Goal: Information Seeking & Learning: Learn about a topic

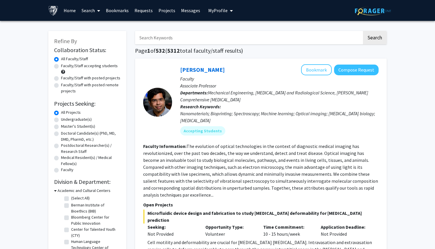
click at [120, 11] on link "Bookmarks" at bounding box center [117, 10] width 29 height 20
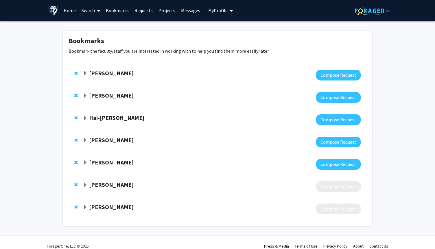
click at [122, 182] on strong "[PERSON_NAME]" at bounding box center [111, 184] width 45 height 7
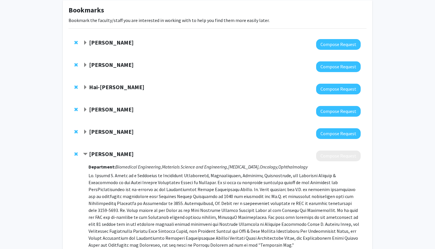
scroll to position [35, 0]
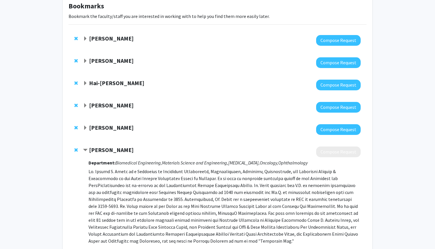
click at [113, 146] on div "[PERSON_NAME] Compose Request Department: Biomedical Engineering, Materials Sci…" at bounding box center [218, 209] width 298 height 139
click at [118, 123] on div "[PERSON_NAME] Compose Request" at bounding box center [218, 129] width 298 height 22
click at [119, 128] on strong "[PERSON_NAME]" at bounding box center [111, 127] width 45 height 7
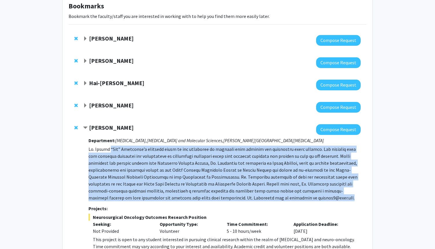
drag, startPoint x: 109, startPoint y: 149, endPoint x: 128, endPoint y: 201, distance: 55.8
click at [128, 201] on div "Department: [MEDICAL_DATA], [MEDICAL_DATA] and Molecular Sciences, [PERSON_NAME…" at bounding box center [224, 252] width 272 height 234
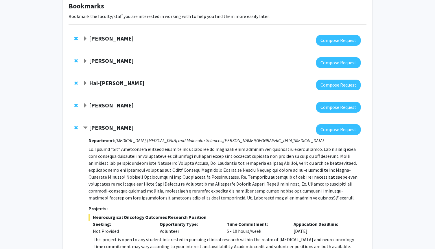
click at [125, 106] on strong "[PERSON_NAME]" at bounding box center [111, 104] width 45 height 7
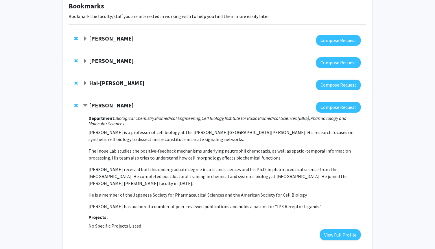
click at [125, 106] on strong "[PERSON_NAME]" at bounding box center [111, 104] width 45 height 7
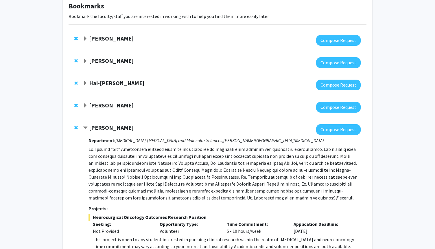
click at [123, 127] on strong "[PERSON_NAME]" at bounding box center [111, 127] width 45 height 7
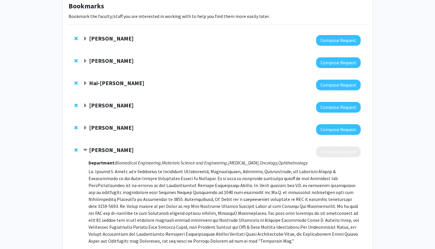
click at [110, 128] on strong "[PERSON_NAME]" at bounding box center [111, 127] width 45 height 7
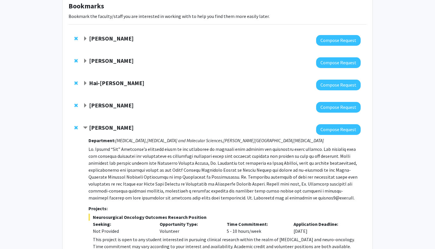
click at [116, 62] on strong "[PERSON_NAME]" at bounding box center [111, 60] width 45 height 7
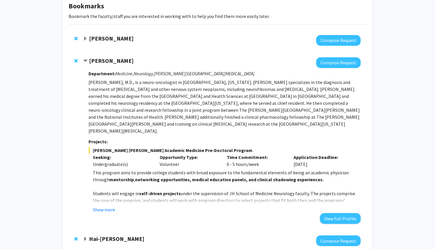
click at [115, 61] on strong "[PERSON_NAME]" at bounding box center [111, 60] width 45 height 7
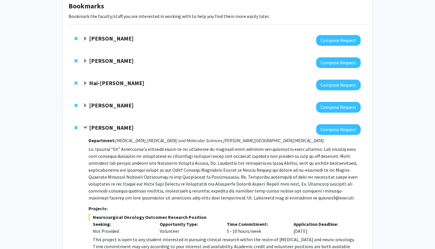
click at [110, 106] on strong "[PERSON_NAME]" at bounding box center [111, 104] width 45 height 7
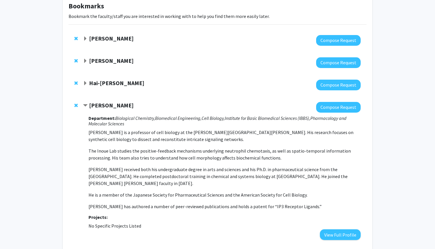
click at [110, 105] on strong "[PERSON_NAME]" at bounding box center [111, 104] width 45 height 7
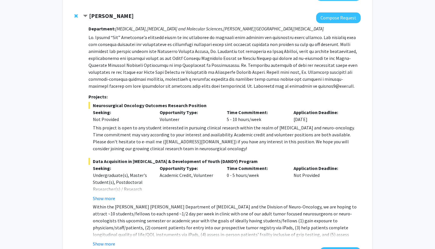
scroll to position [150, 0]
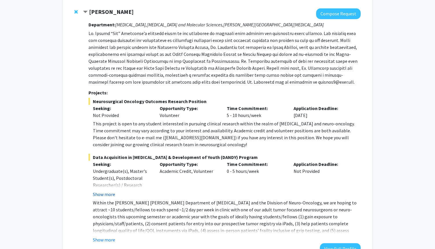
click at [108, 192] on button "Show more" at bounding box center [104, 193] width 22 height 7
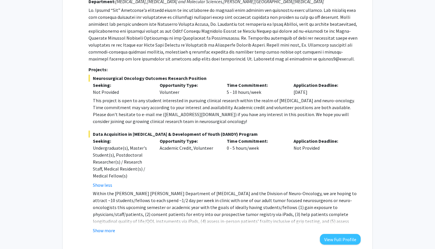
scroll to position [185, 0]
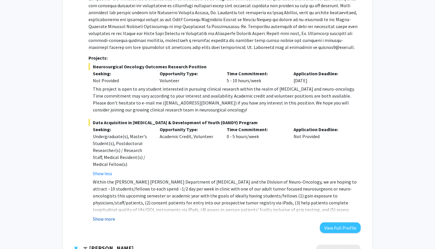
click at [102, 220] on button "Show more" at bounding box center [104, 218] width 22 height 7
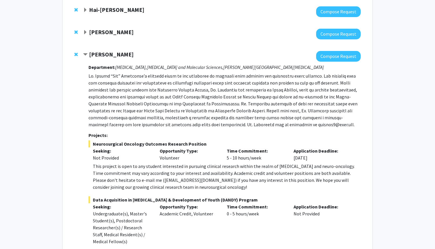
scroll to position [104, 0]
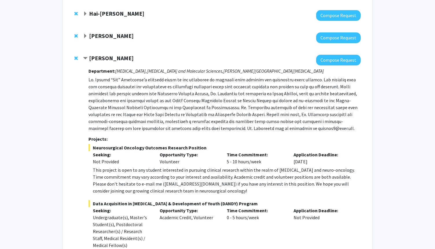
click at [118, 60] on strong "[PERSON_NAME]" at bounding box center [111, 57] width 45 height 7
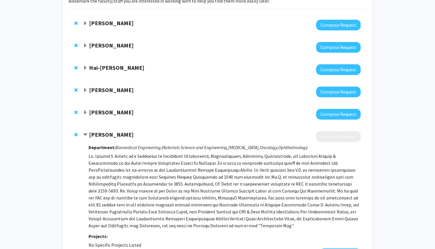
scroll to position [35, 0]
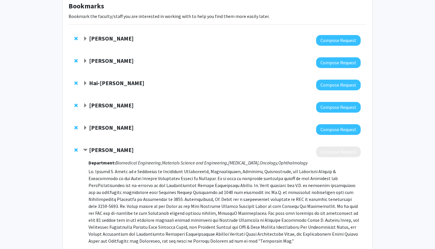
click at [101, 35] on strong "[PERSON_NAME]" at bounding box center [111, 38] width 45 height 7
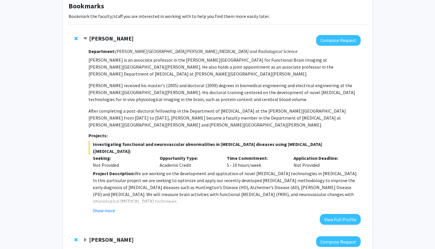
click at [103, 37] on strong "[PERSON_NAME]" at bounding box center [111, 38] width 45 height 7
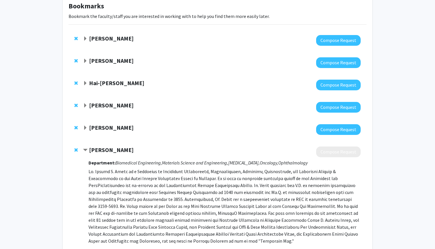
click at [103, 60] on strong "[PERSON_NAME]" at bounding box center [111, 60] width 45 height 7
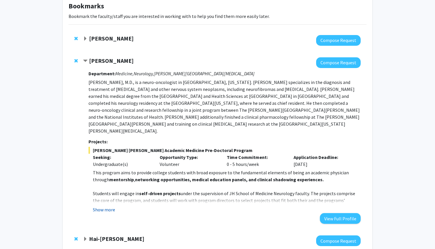
click at [101, 206] on button "Show more" at bounding box center [104, 209] width 22 height 7
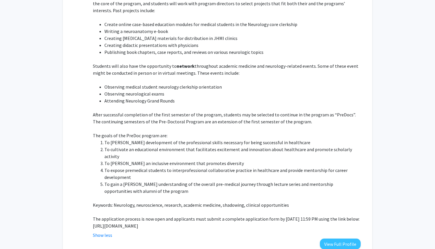
scroll to position [243, 0]
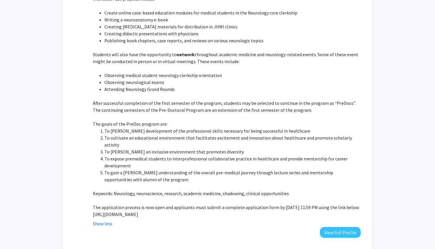
click at [137, 210] on p "[URL][DOMAIN_NAME]" at bounding box center [227, 213] width 268 height 7
drag, startPoint x: 92, startPoint y: 199, endPoint x: 203, endPoint y: 205, distance: 111.7
click at [203, 205] on fg-read-more "This program aims to provide college students with broad exposure to the fundam…" at bounding box center [224, 94] width 272 height 266
copy p "[URL][DOMAIN_NAME]"
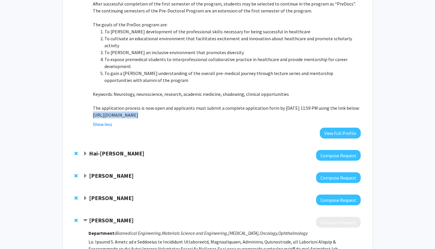
scroll to position [347, 0]
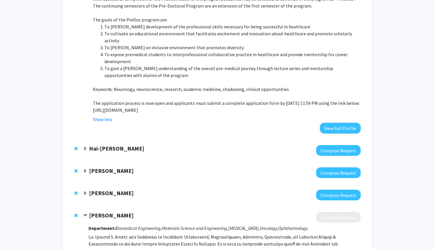
click at [124, 145] on div at bounding box center [221, 150] width 277 height 11
click at [114, 167] on div at bounding box center [221, 172] width 277 height 11
click at [112, 189] on strong "[PERSON_NAME]" at bounding box center [111, 192] width 45 height 7
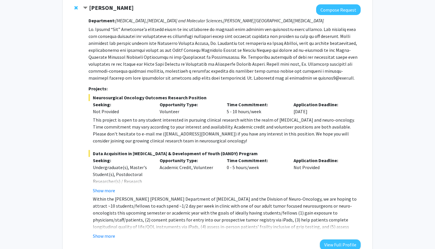
scroll to position [543, 0]
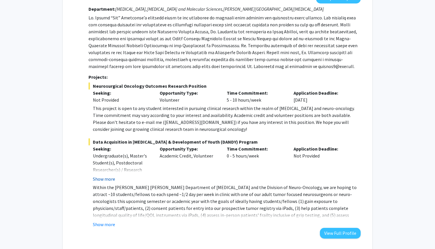
click at [105, 175] on button "Show more" at bounding box center [104, 178] width 22 height 7
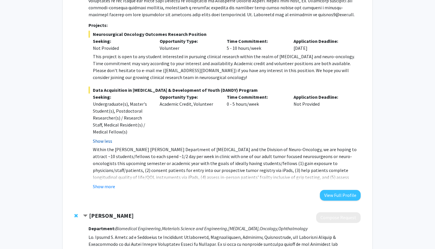
scroll to position [601, 0]
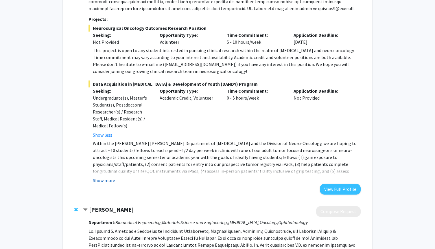
click at [105, 177] on button "Show more" at bounding box center [104, 180] width 22 height 7
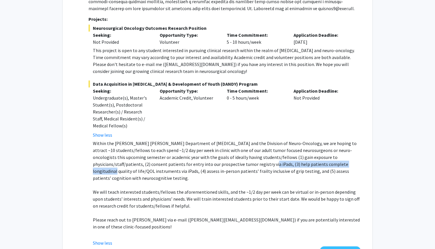
drag, startPoint x: 204, startPoint y: 148, endPoint x: 292, endPoint y: 153, distance: 88.0
click at [292, 153] on p "Within the [PERSON_NAME] [PERSON_NAME] Department of [MEDICAL_DATA] and the Div…" at bounding box center [227, 161] width 268 height 42
drag, startPoint x: 297, startPoint y: 151, endPoint x: 336, endPoint y: 152, distance: 38.2
click at [336, 152] on p "Within the [PERSON_NAME] [PERSON_NAME] Department of [MEDICAL_DATA] and the Div…" at bounding box center [227, 161] width 268 height 42
click at [334, 156] on p "Within the [PERSON_NAME] [PERSON_NAME] Department of [MEDICAL_DATA] and the Div…" at bounding box center [227, 161] width 268 height 42
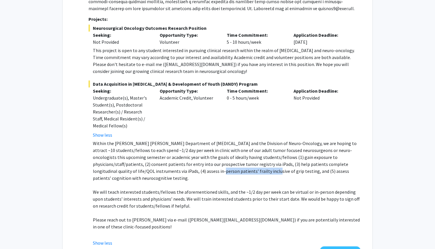
drag, startPoint x: 142, startPoint y: 154, endPoint x: 193, endPoint y: 155, distance: 51.2
click at [193, 155] on p "Within the [PERSON_NAME] [PERSON_NAME] Department of [MEDICAL_DATA] and the Div…" at bounding box center [227, 161] width 268 height 42
drag, startPoint x: 243, startPoint y: 156, endPoint x: 262, endPoint y: 158, distance: 19.2
click at [262, 158] on p "Within the [PERSON_NAME] [PERSON_NAME] Department of [MEDICAL_DATA] and the Div…" at bounding box center [227, 161] width 268 height 42
drag, startPoint x: 159, startPoint y: 173, endPoint x: 207, endPoint y: 173, distance: 48.0
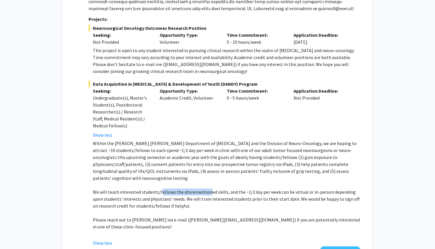
click at [207, 188] on p "We will teach interested students/fellows the aforementioned skills, and the ~1…" at bounding box center [227, 198] width 268 height 21
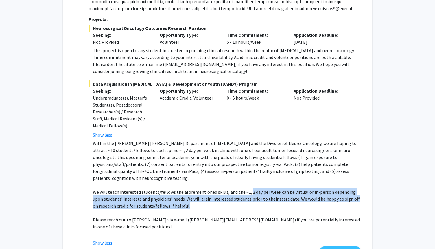
drag, startPoint x: 245, startPoint y: 171, endPoint x: 267, endPoint y: 186, distance: 26.5
click at [267, 188] on p "We will teach interested students/fellows the aforementioned skills, and the ~1…" at bounding box center [227, 198] width 268 height 21
click at [203, 188] on p "We will teach interested students/fellows the aforementioned skills, and the ~1…" at bounding box center [227, 198] width 268 height 21
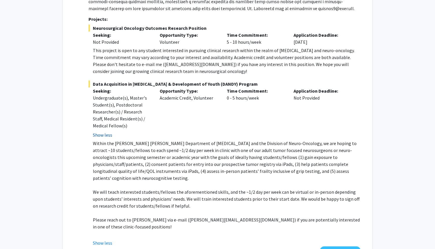
click at [99, 131] on button "Show less" at bounding box center [102, 134] width 19 height 7
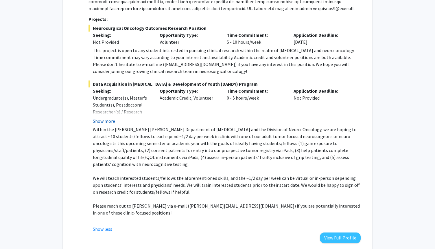
click at [106, 117] on button "Show more" at bounding box center [104, 120] width 22 height 7
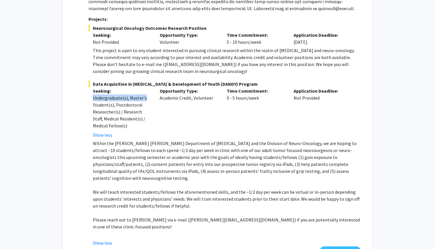
drag, startPoint x: 93, startPoint y: 82, endPoint x: 147, endPoint y: 86, distance: 53.9
click at [147, 94] on div "Undergraduate(s), Master's Student(s), Postdoctoral Researcher(s) / Research St…" at bounding box center [122, 111] width 58 height 35
click at [163, 87] on div "Opportunity Type: Academic Credit, Volunteer" at bounding box center [188, 112] width 67 height 51
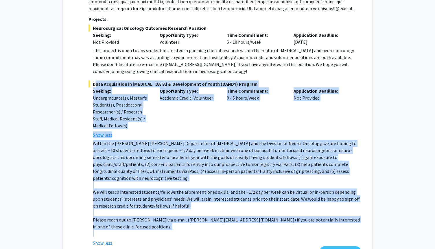
drag, startPoint x: 93, startPoint y: 70, endPoint x: 170, endPoint y: 207, distance: 157.3
click at [170, 207] on div "Data Acquisition in [GEOGRAPHIC_DATA] & Development of Youth (DANDY) Program Se…" at bounding box center [224, 163] width 272 height 166
copy div "Lore Ipsumdolors am Consectetura & Elitseddoei te Incid (UTLAB) Etdolor Magnaal…"
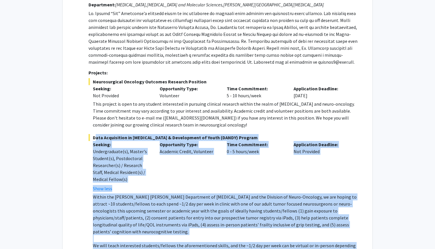
scroll to position [543, 0]
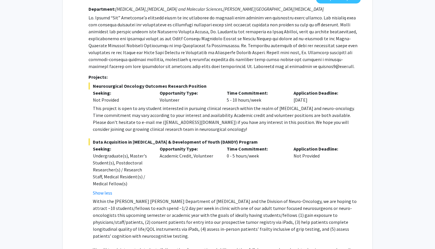
click at [111, 105] on div "This project is open to any student interested in pursuing clinical research wi…" at bounding box center [227, 119] width 268 height 28
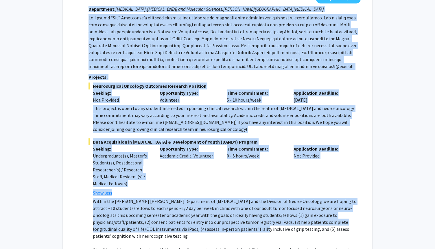
drag, startPoint x: 88, startPoint y: 64, endPoint x: 181, endPoint y: 212, distance: 174.8
click at [181, 212] on div "[PERSON_NAME] Compose Request Department: [MEDICAL_DATA], [MEDICAL_DATA] and Mo…" at bounding box center [221, 153] width 277 height 321
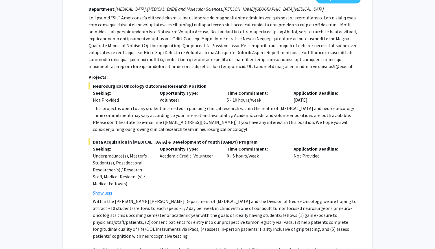
click at [154, 162] on div "Seeking: Undergraduate(s), Master's Student(s), Postdoctoral Researcher(s) / Re…" at bounding box center [121, 170] width 67 height 51
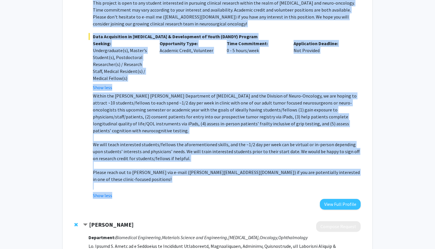
scroll to position [669, 0]
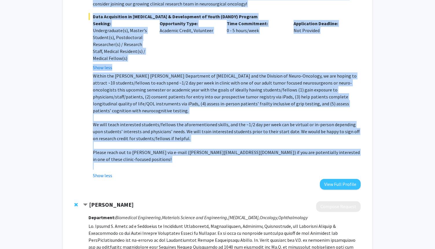
drag, startPoint x: 93, startPoint y: 72, endPoint x: 182, endPoint y: 141, distance: 112.0
click at [182, 141] on fg-project-list "Neurosurgical Oncology Outcomes Research Position Seeking: Not Provided Opportu…" at bounding box center [224, 67] width 272 height 221
copy fg-project-list "Loremipsumdol Sitametc Adipisci Elitsedd Eiusmodt Incidid: Utl Etdolore Magnaal…"
click at [171, 114] on p at bounding box center [227, 117] width 268 height 7
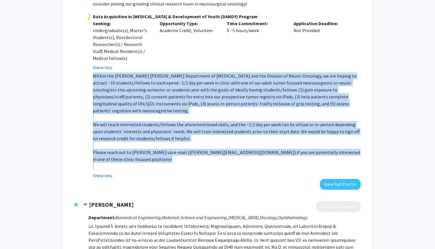
drag, startPoint x: 93, startPoint y: 61, endPoint x: 148, endPoint y: 140, distance: 95.7
click at [148, 140] on div "Within the [PERSON_NAME] [PERSON_NAME] Department of [MEDICAL_DATA] and the Div…" at bounding box center [227, 120] width 268 height 97
copy div "Loremi dol Sitam Consect Adipiscing el Seddoeiusmod tem inc Utlabore et Dolor-M…"
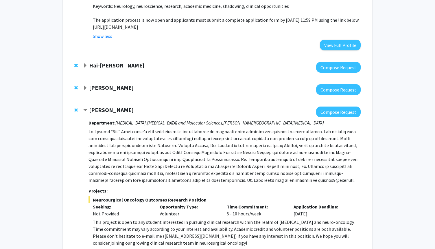
scroll to position [426, 0]
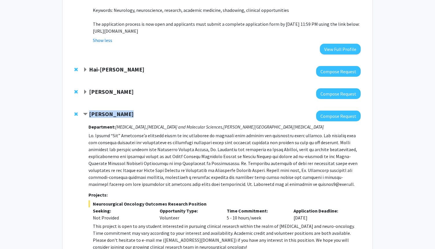
drag, startPoint x: 90, startPoint y: 99, endPoint x: 133, endPoint y: 101, distance: 43.5
click at [133, 110] on div "[PERSON_NAME]" at bounding box center [145, 113] width 125 height 7
copy strong "[PERSON_NAME]"
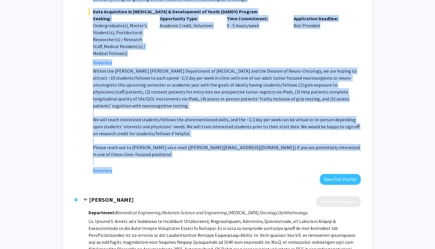
scroll to position [688, 0]
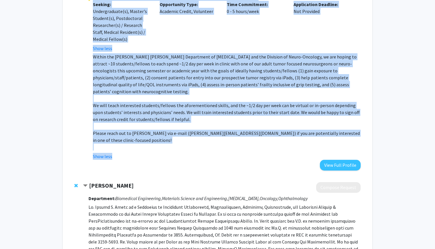
drag, startPoint x: 93, startPoint y: 84, endPoint x: 180, endPoint y: 125, distance: 96.3
click at [180, 125] on fg-project-list "Neurosurgical Oncology Outcomes Research Position Seeking: Not Provided Opportu…" at bounding box center [224, 48] width 272 height 221
copy fg-project-list "Loremipsumdol Sitametc Adipisci Elitsedd Eiusmodt Incidid: Utl Etdolore Magnaal…"
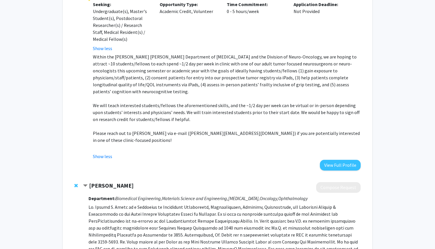
click at [254, 61] on p "Within the [PERSON_NAME] [PERSON_NAME] Department of [MEDICAL_DATA] and the Div…" at bounding box center [227, 74] width 268 height 42
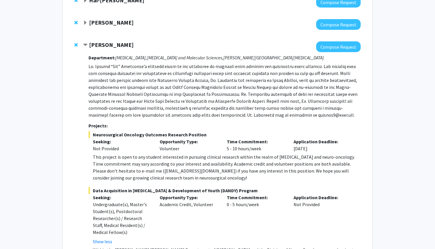
scroll to position [491, 0]
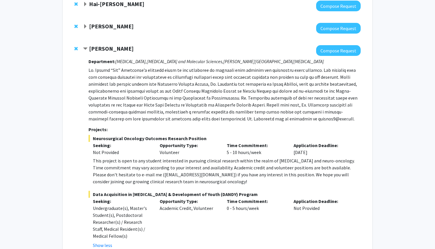
drag, startPoint x: 93, startPoint y: 125, endPoint x: 216, endPoint y: 122, distance: 123.4
click at [217, 135] on span "Neurosurgical Oncology Outcomes Research Position" at bounding box center [224, 138] width 272 height 7
copy span "Neurosurgical Oncology Outcomes Research Position"
click at [98, 126] on strong "Projects:" at bounding box center [97, 129] width 19 height 6
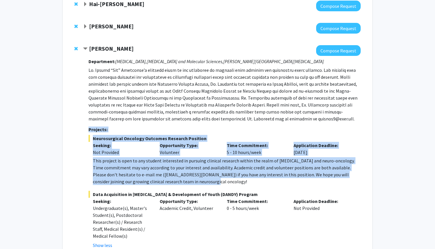
drag, startPoint x: 88, startPoint y: 113, endPoint x: 197, endPoint y: 170, distance: 122.8
click at [197, 170] on div "Department: [MEDICAL_DATA], [MEDICAL_DATA] and Molecular Sciences, [PERSON_NAME…" at bounding box center [224, 211] width 272 height 311
copy div "Projects: Neurosurgical Oncology Outcomes Research Position Seeking: Not Provid…"
